Goal: Obtain resource: Download file/media

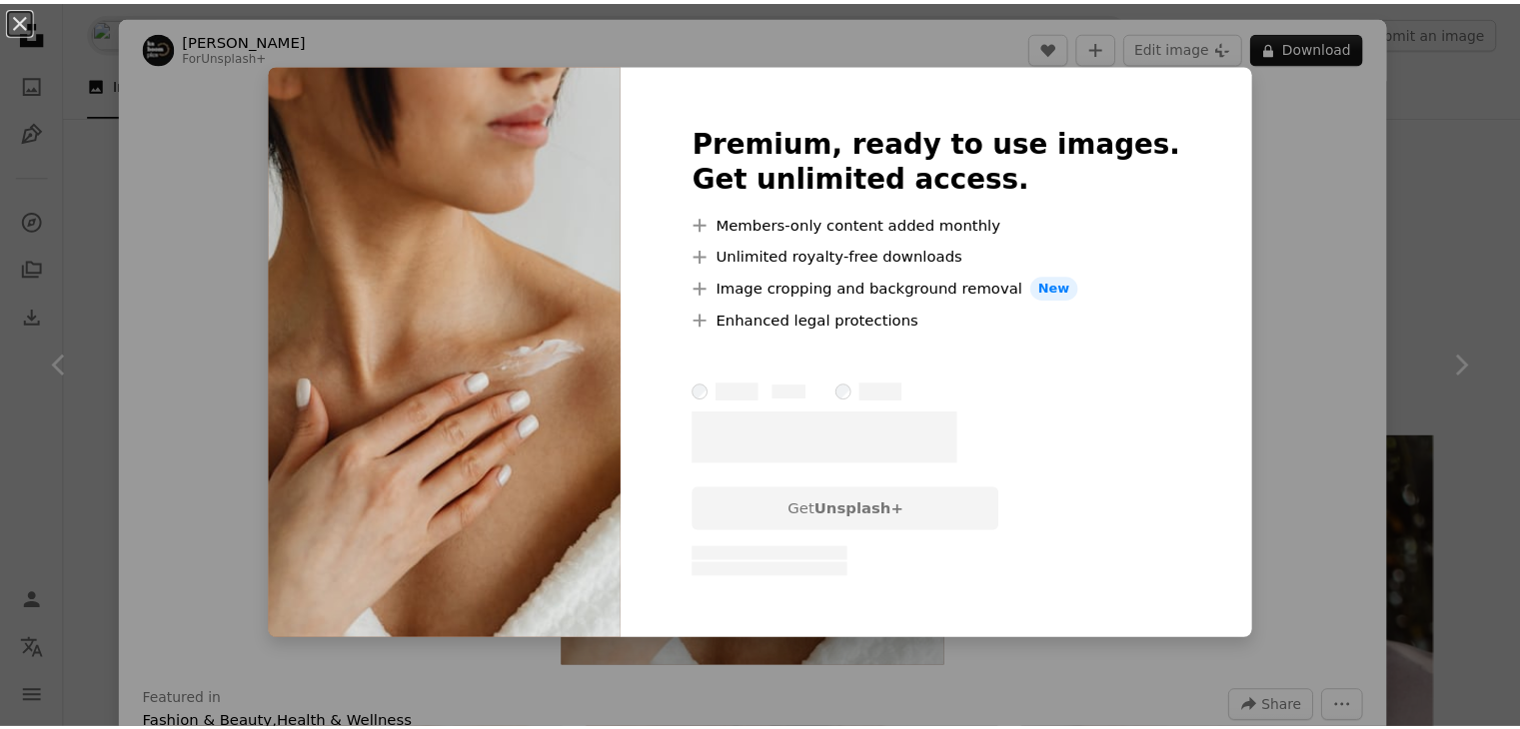
scroll to position [7958, 0]
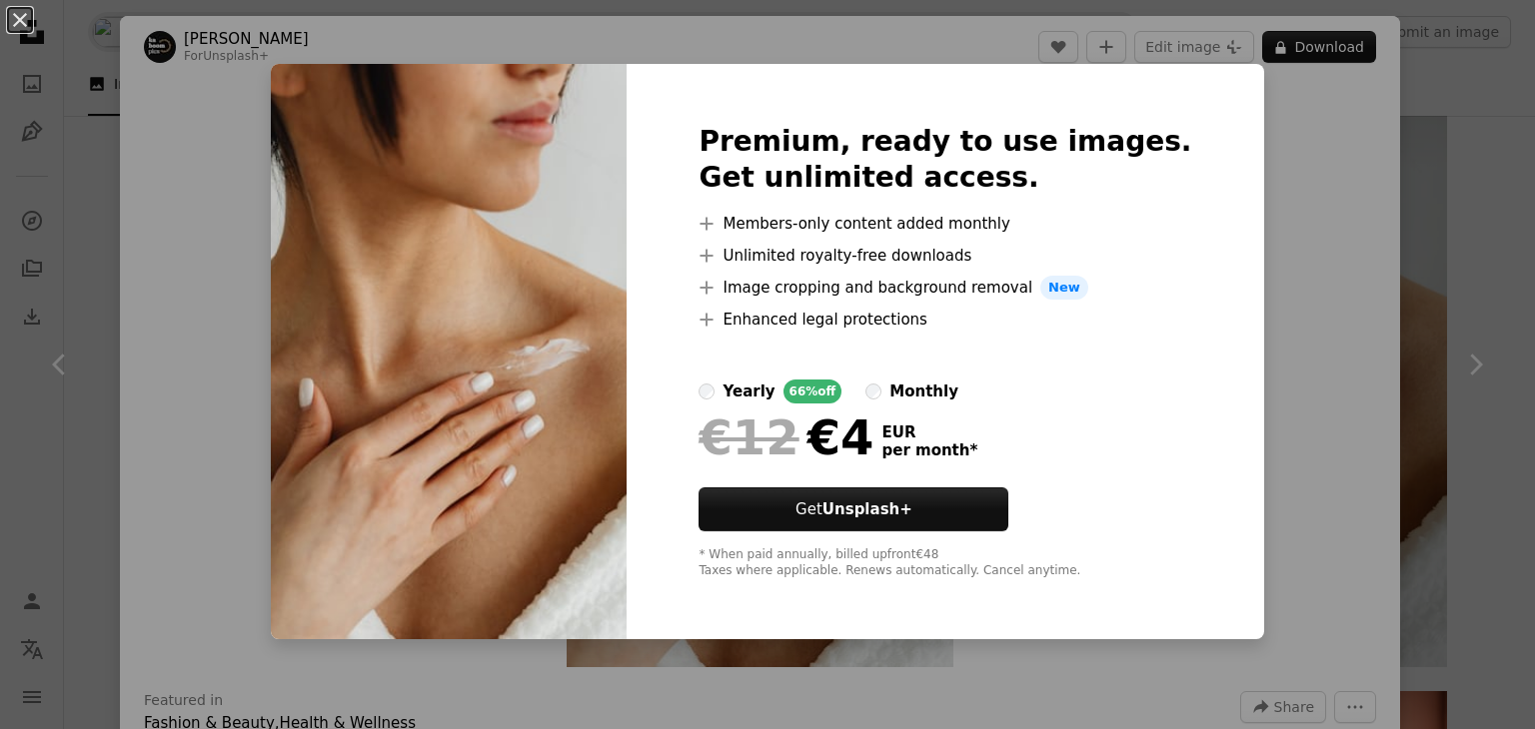
click at [1431, 170] on div "An X shape Premium, ready to use images. Get unlimited access. A plus sign Memb…" at bounding box center [767, 364] width 1535 height 729
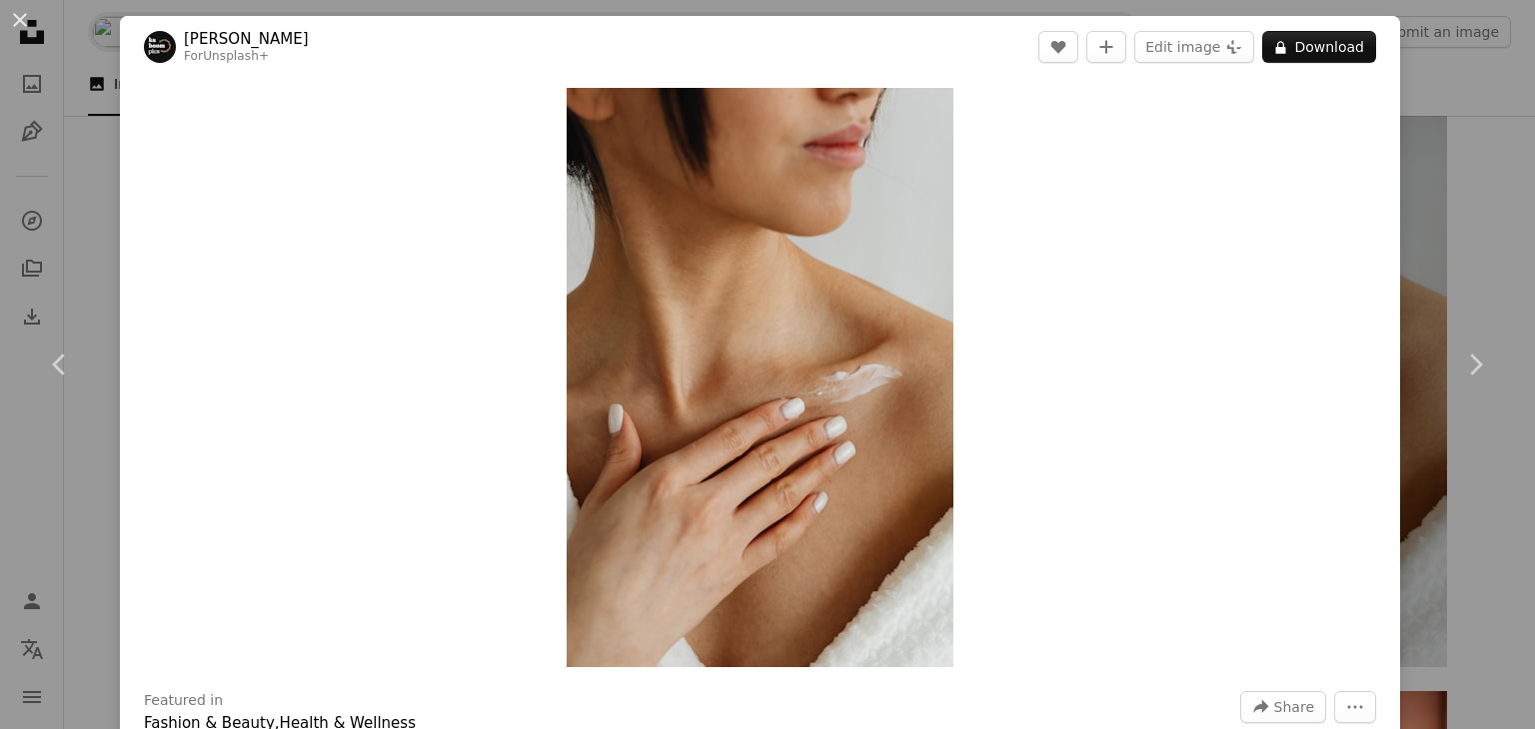
click at [1471, 78] on div "An X shape Chevron left Chevron right [PERSON_NAME] For Unsplash+ A heart A plu…" at bounding box center [767, 364] width 1535 height 729
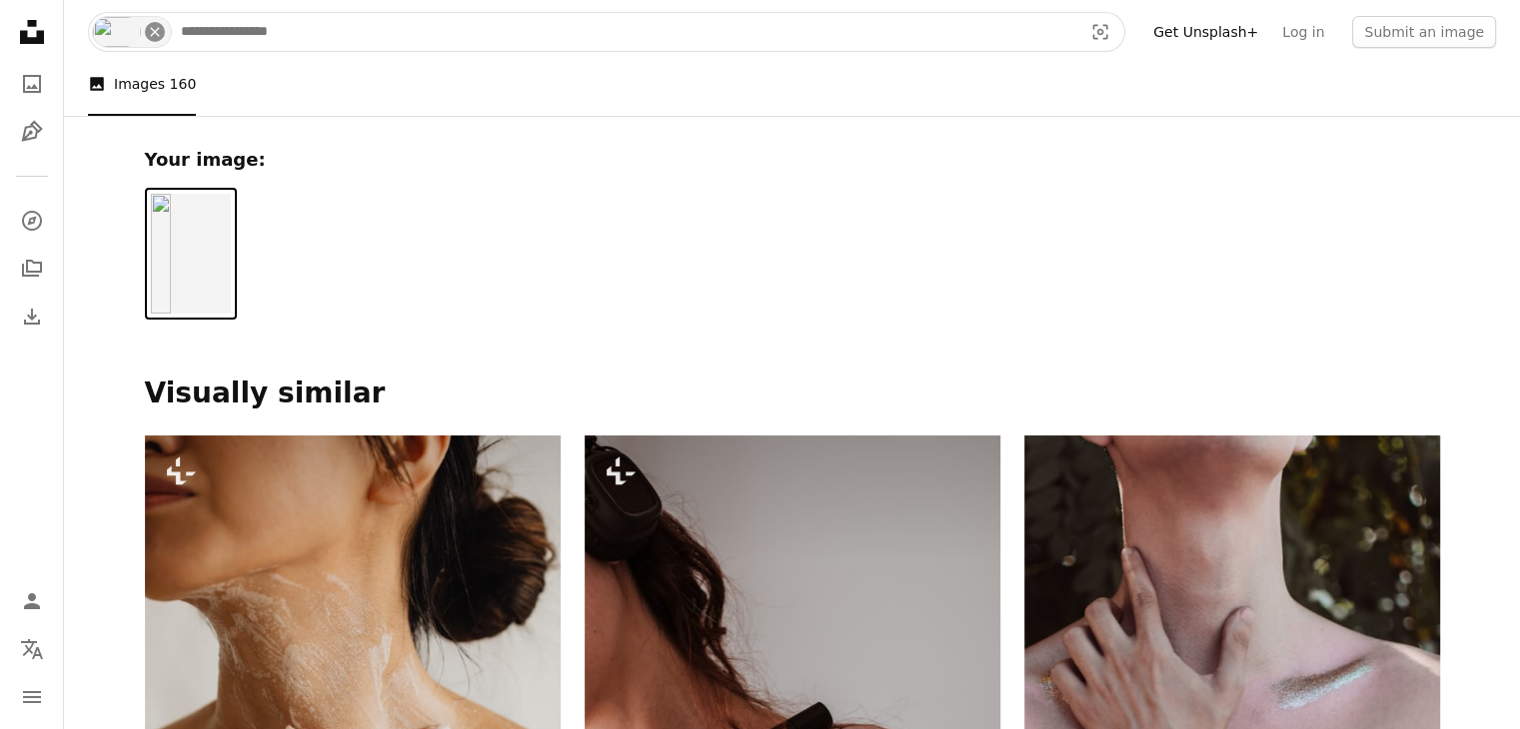
click at [154, 35] on icon "An X shape" at bounding box center [155, 32] width 16 height 16
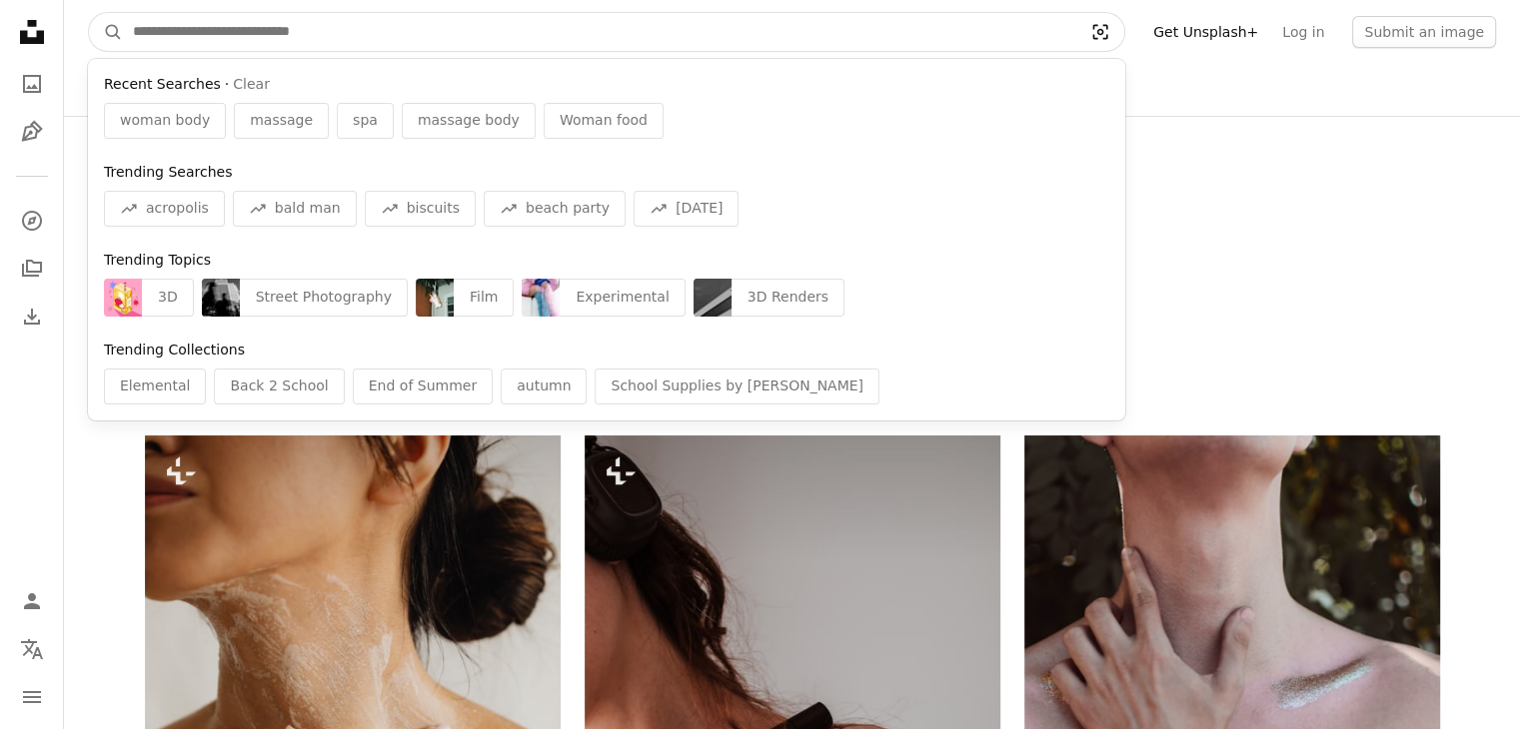
click at [1124, 28] on icon "Visual search" at bounding box center [1100, 32] width 48 height 20
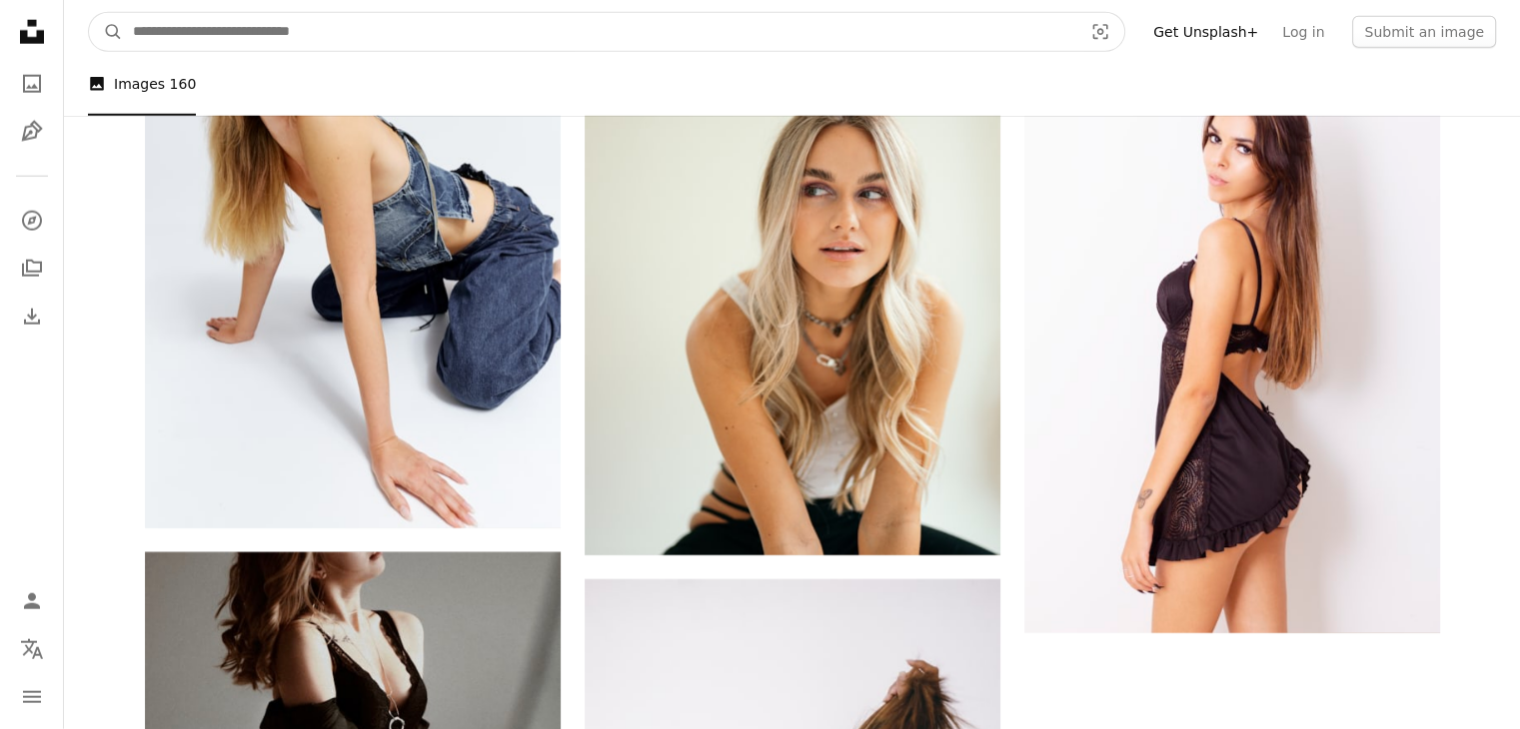
scroll to position [5296, 0]
